Goal: Task Accomplishment & Management: Manage account settings

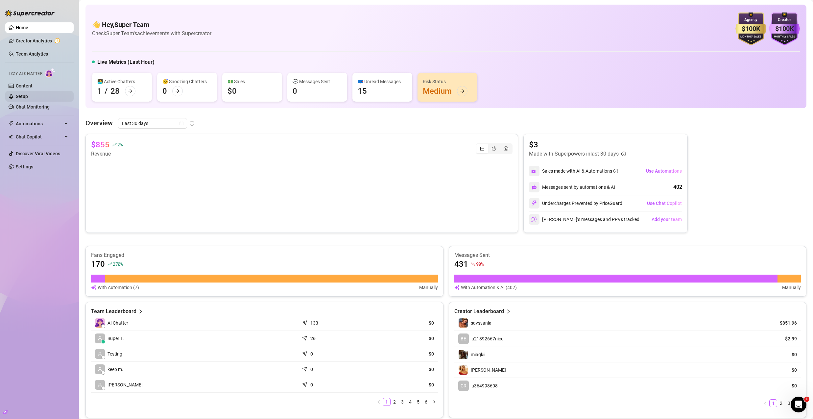
click at [28, 94] on link "Setup" at bounding box center [22, 96] width 12 height 5
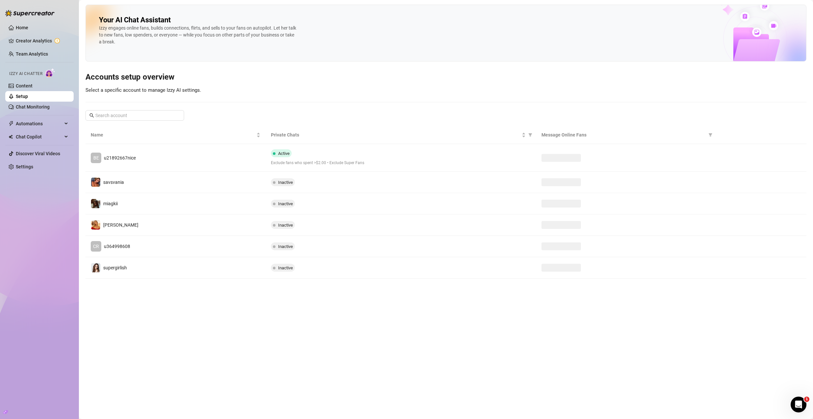
click at [214, 163] on td "BE u21892667nice" at bounding box center [175, 158] width 180 height 28
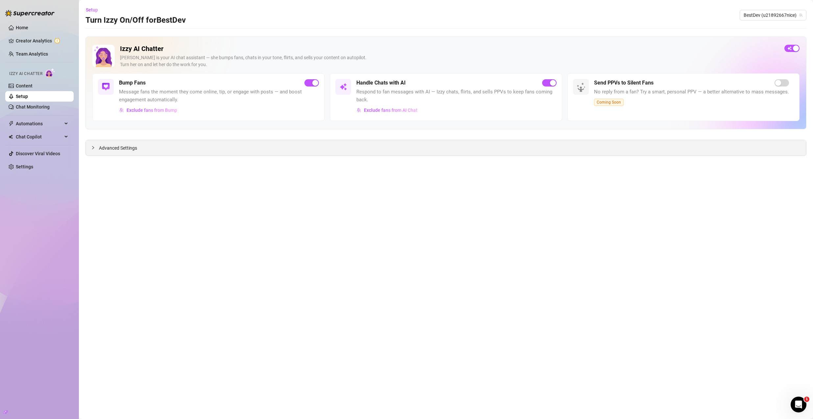
click at [207, 153] on div "Advanced Settings" at bounding box center [446, 147] width 720 height 15
click at [127, 148] on span "Advanced Settings" at bounding box center [118, 147] width 38 height 7
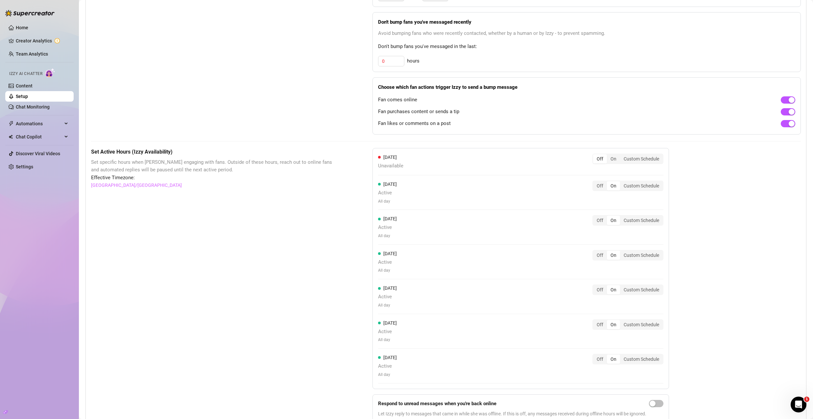
scroll to position [385, 0]
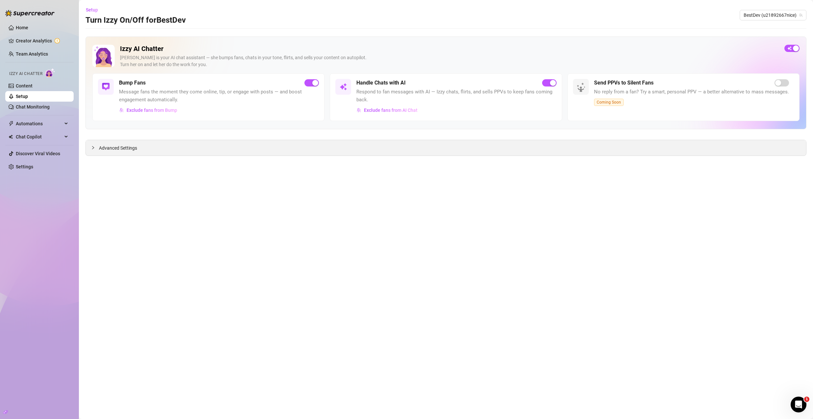
click at [105, 147] on span "Advanced Settings" at bounding box center [118, 147] width 38 height 7
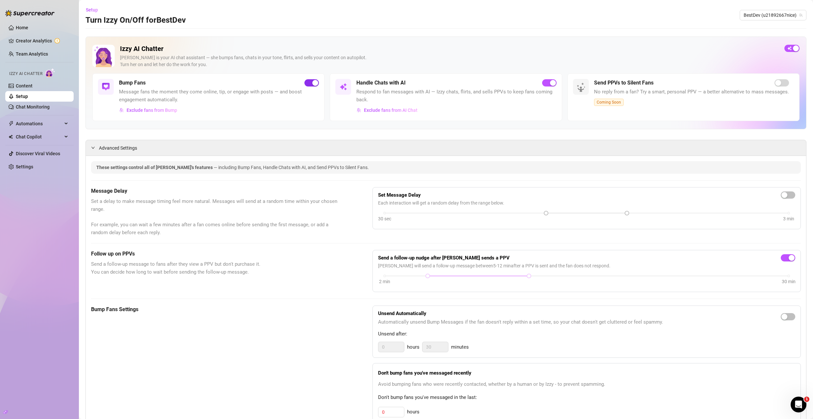
click at [310, 79] on span "button" at bounding box center [311, 82] width 14 height 7
click at [308, 83] on div "button" at bounding box center [308, 83] width 6 height 6
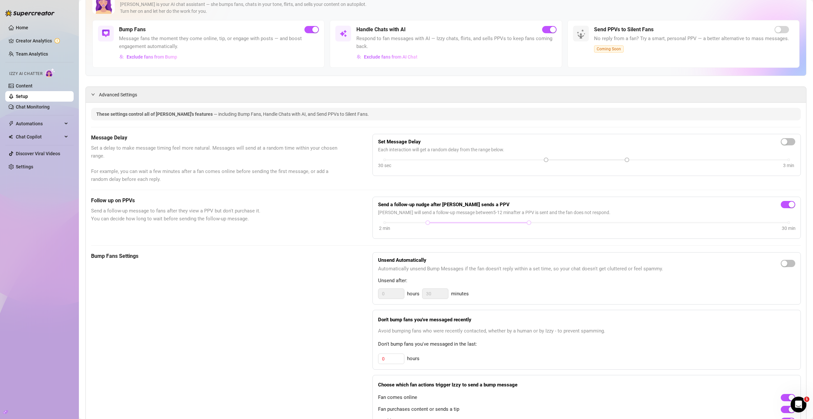
scroll to position [101, 0]
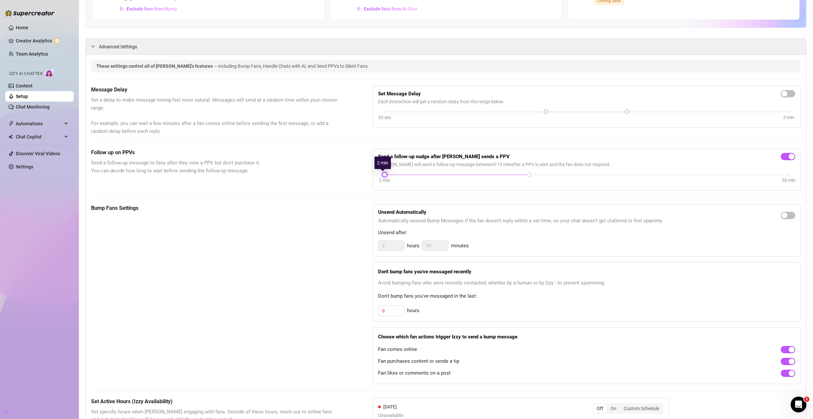
drag, startPoint x: 426, startPoint y: 174, endPoint x: 402, endPoint y: 177, distance: 24.9
click at [378, 175] on div "2 min 30 min" at bounding box center [586, 179] width 417 height 12
drag, startPoint x: 524, startPoint y: 175, endPoint x: 378, endPoint y: 180, distance: 146.0
click at [385, 175] on div "2 min 30 min" at bounding box center [587, 174] width 404 height 3
click at [334, 169] on span "Send a follow-up message to fans after they view a PPV but don't purchase it. Y…" at bounding box center [215, 166] width 248 height 15
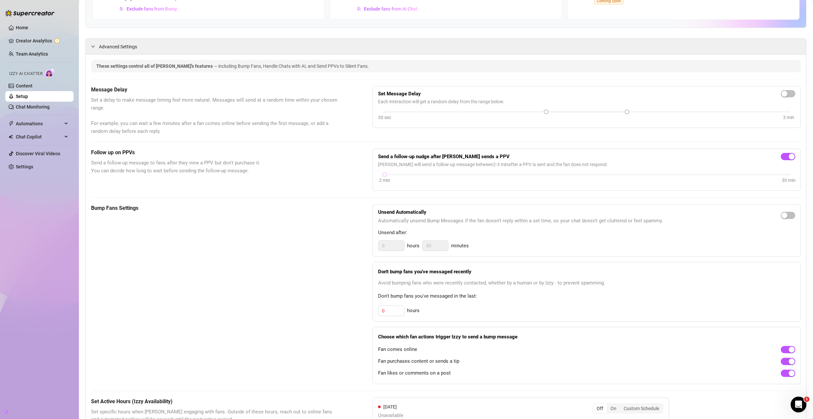
click at [334, 169] on span "Send a follow-up message to fans after they view a PPV but don't purchase it. Y…" at bounding box center [215, 166] width 248 height 15
click at [316, 156] on div "Follow up on PPVs Send a follow-up message to fans after they view a PPV but do…" at bounding box center [215, 170] width 248 height 42
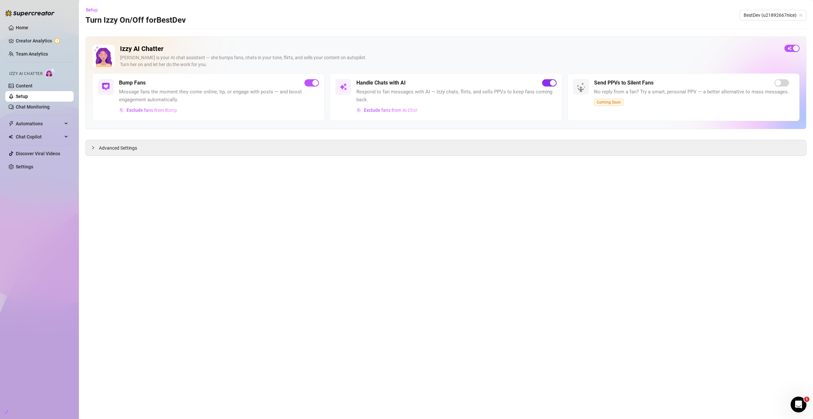
click at [550, 85] on div "button" at bounding box center [553, 83] width 6 height 6
click at [790, 49] on span "button" at bounding box center [791, 48] width 15 height 7
click at [790, 46] on div "button" at bounding box center [788, 48] width 6 height 6
click at [544, 84] on span "button" at bounding box center [549, 82] width 14 height 7
click at [798, 49] on div "button" at bounding box center [796, 48] width 6 height 6
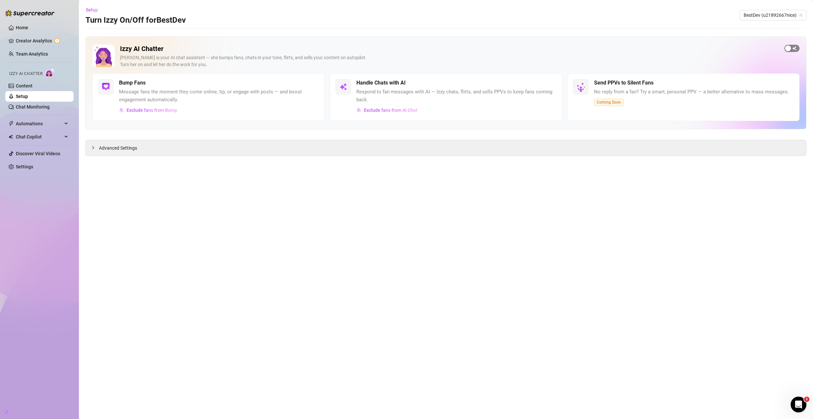
click at [790, 46] on div "button" at bounding box center [788, 48] width 6 height 6
